Goal: Ask a question: Seek information or help from site administrators or community

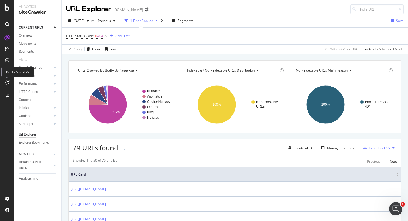
click at [6, 82] on icon at bounding box center [7, 82] width 4 height 4
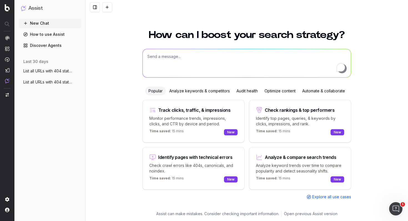
click at [159, 58] on textarea "To enrich screen reader interactions, please activate Accessibility in Grammarl…" at bounding box center [247, 63] width 208 height 28
type textarea "what topics raise in trend around cars in [GEOGRAPHIC_DATA] from august to sept…"
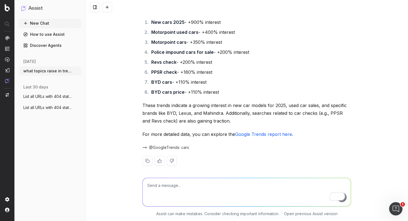
scroll to position [126, 0]
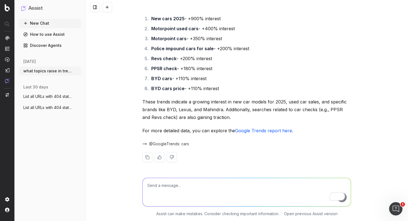
click at [187, 188] on textarea "To enrich screen reader interactions, please activate Accessibility in Grammarl…" at bounding box center [247, 192] width 208 height 28
type textarea "dame las respuestas en español"
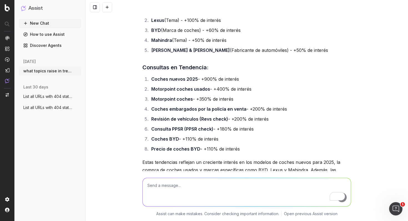
scroll to position [343, 0]
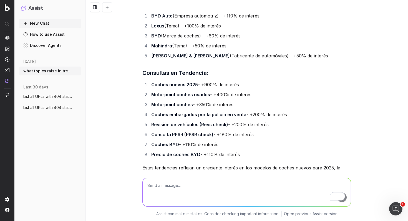
click at [206, 194] on textarea "To enrich screen reader interactions, please activate Accessibility in Grammarl…" at bounding box center [247, 192] width 208 height 28
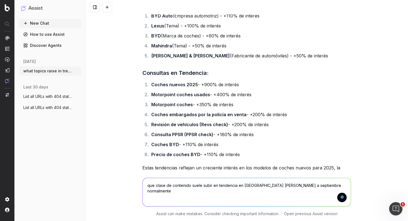
type textarea "que clase de contenido suele subir en tendencia en [GEOGRAPHIC_DATA] [PERSON_NA…"
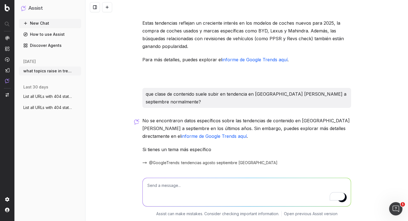
scroll to position [507, 0]
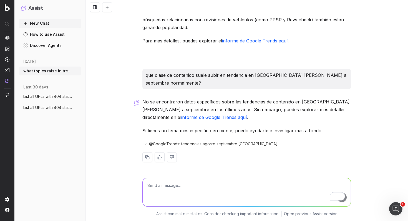
click at [199, 144] on span "@GoogleTrends: tendencias agosto septiembre [GEOGRAPHIC_DATA]" at bounding box center [213, 144] width 129 height 6
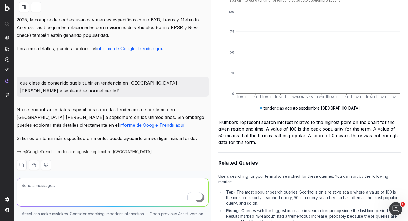
scroll to position [0, 0]
